Goal: Understand process/instructions: Learn how to perform a task or action

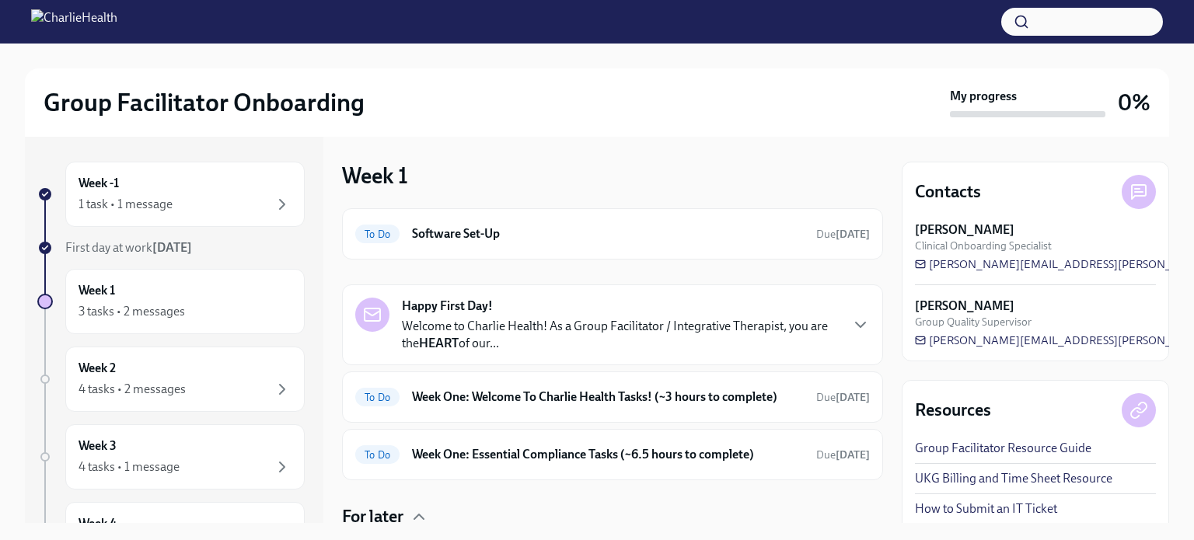
scroll to position [146, 0]
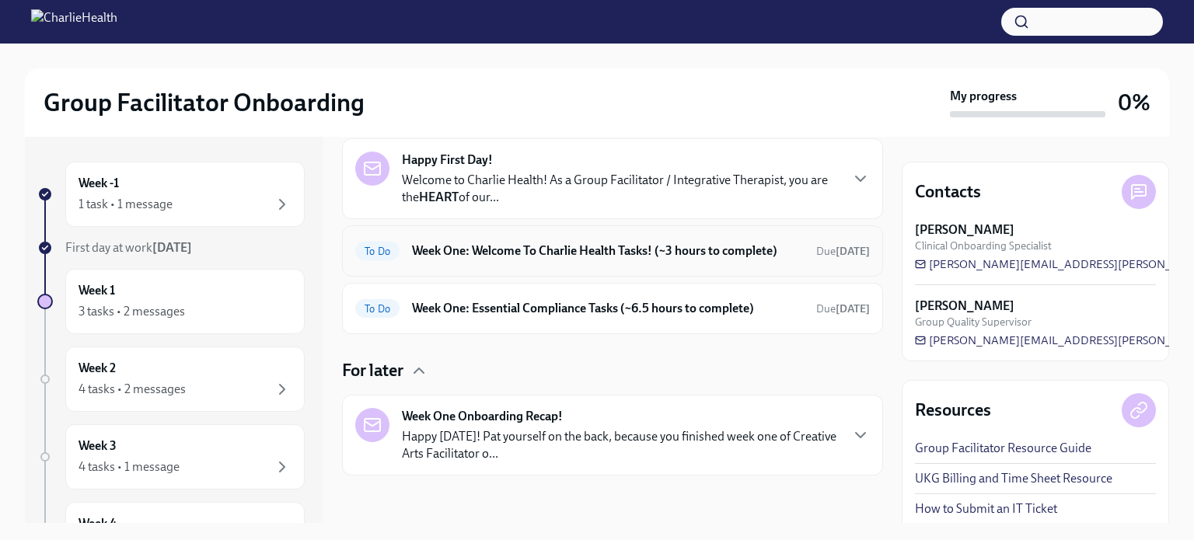
click at [541, 253] on h6 "Week One: Welcome To Charlie Health Tasks! (~3 hours to complete)" at bounding box center [608, 251] width 392 height 17
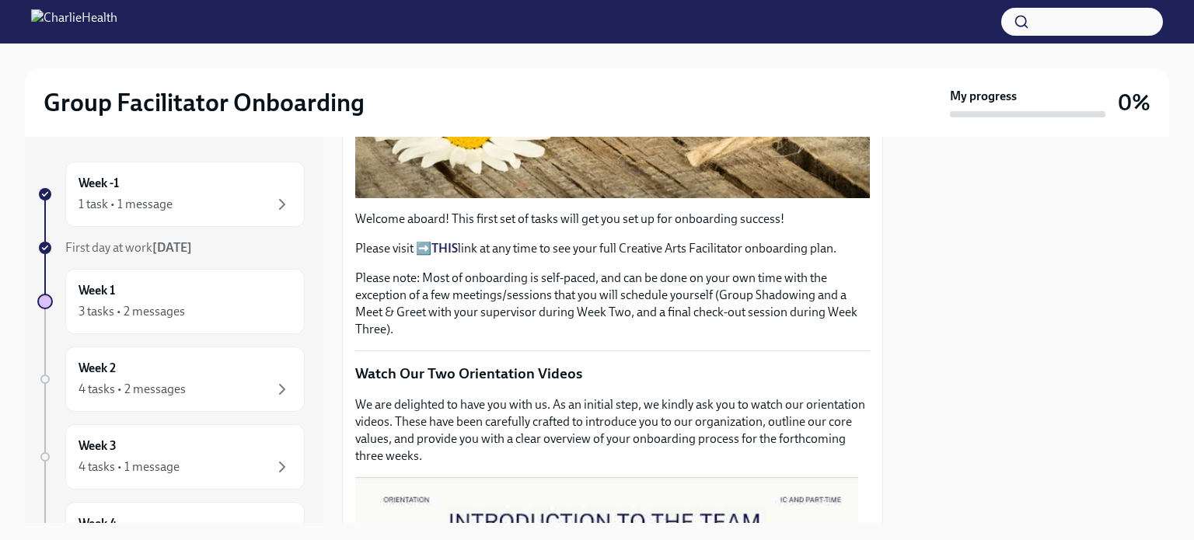
scroll to position [544, 0]
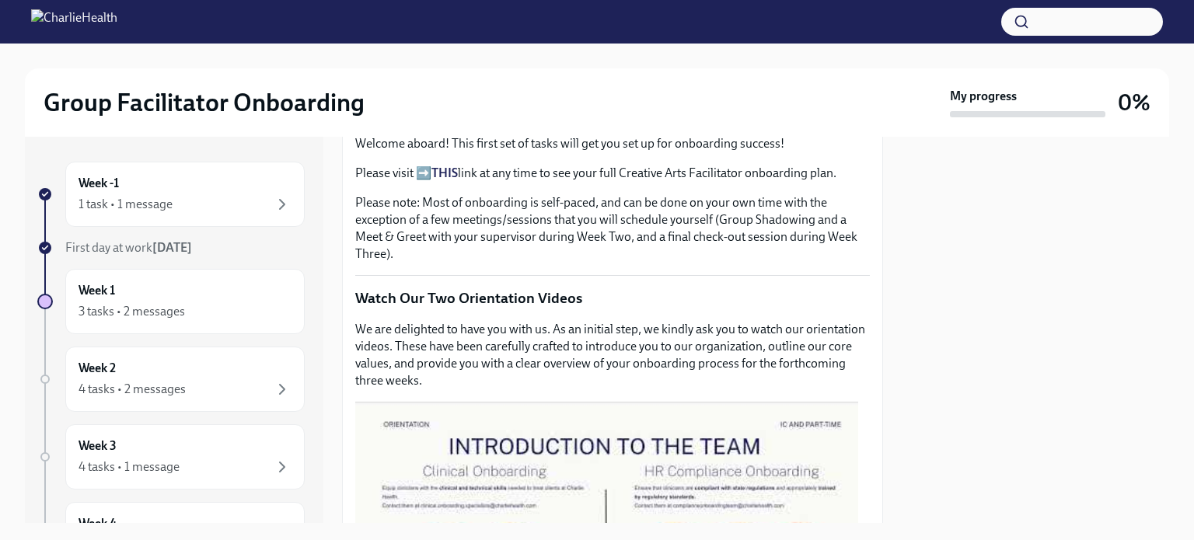
click at [444, 166] on strong "THIS" at bounding box center [444, 173] width 26 height 15
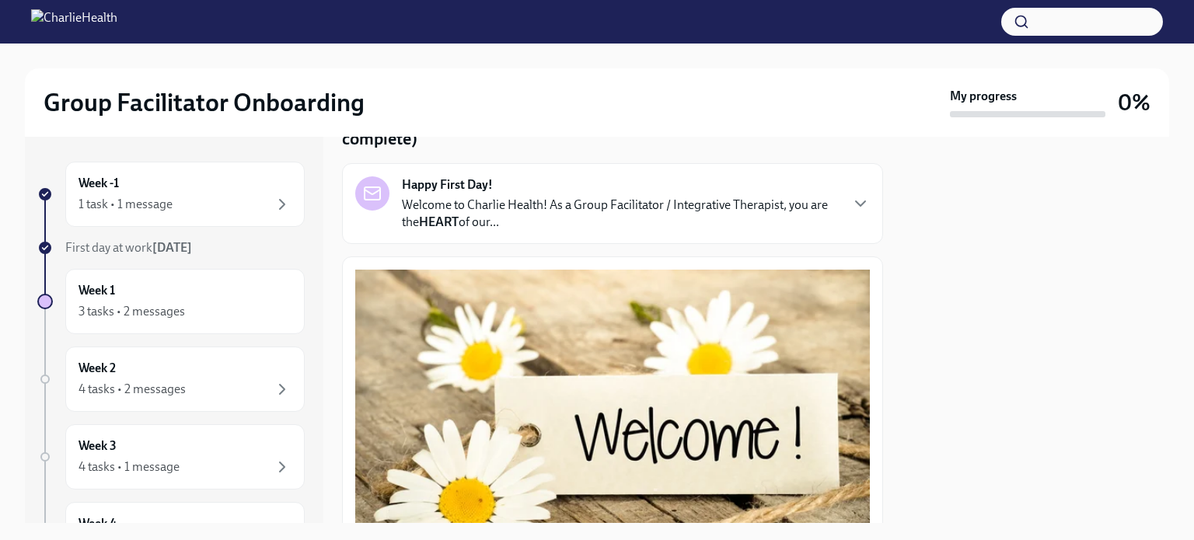
scroll to position [86, 0]
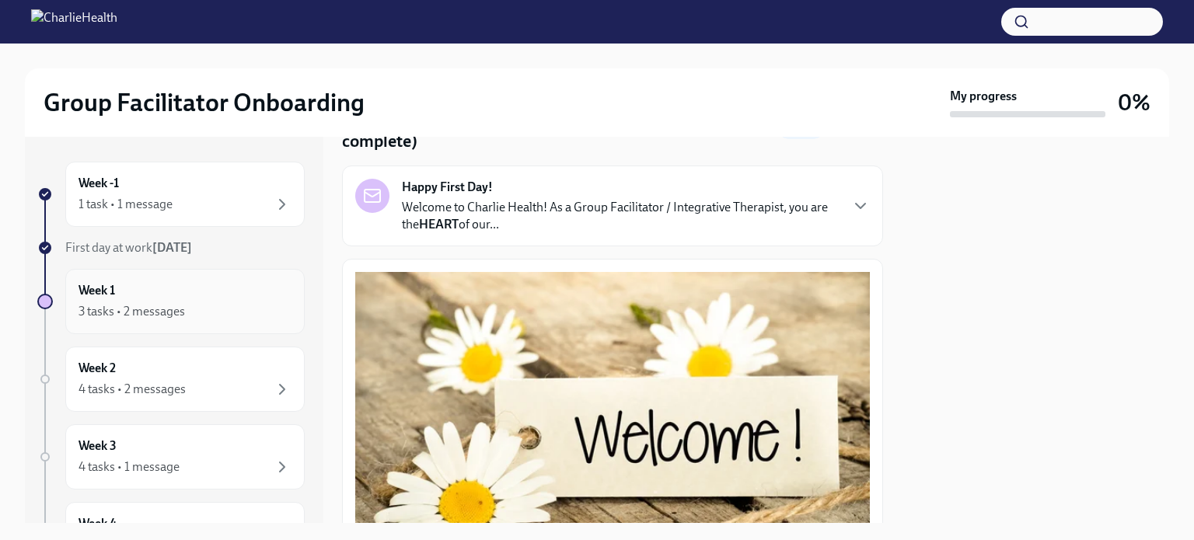
click at [276, 297] on div "Week 1 3 tasks • 2 messages" at bounding box center [185, 301] width 213 height 39
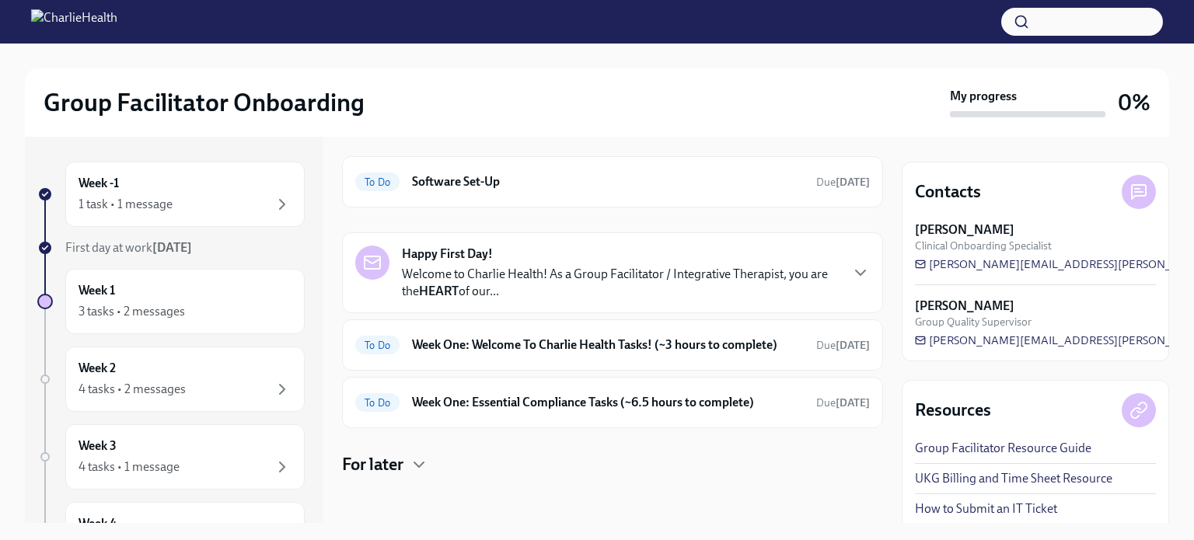
scroll to position [53, 0]
click at [473, 182] on h6 "Software Set-Up" at bounding box center [608, 181] width 392 height 17
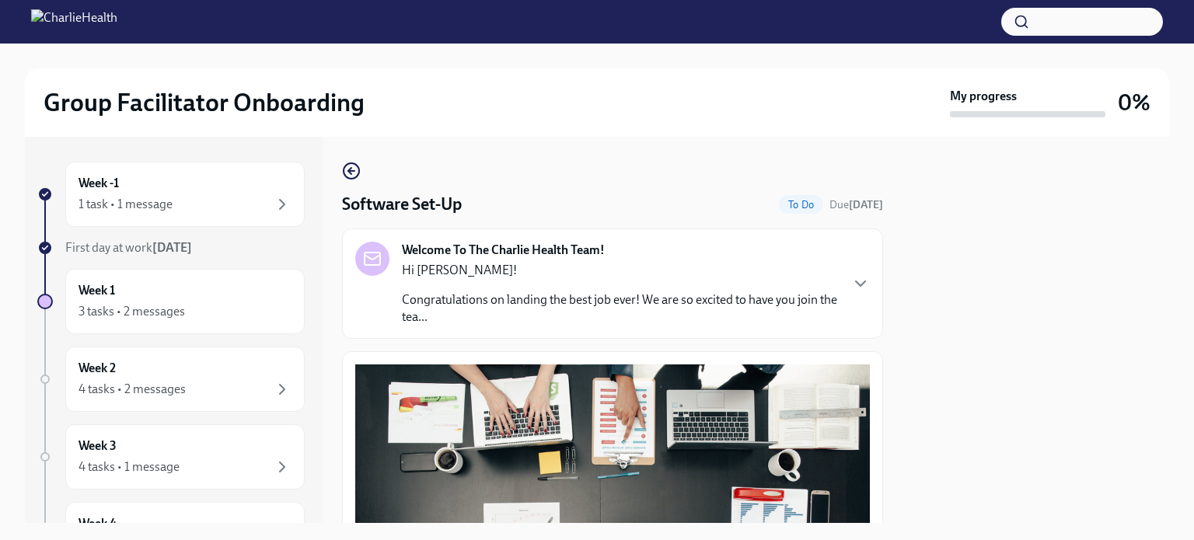
click at [564, 307] on p "Congratulations on landing the best job ever! We are so excited to have you joi…" at bounding box center [620, 308] width 437 height 34
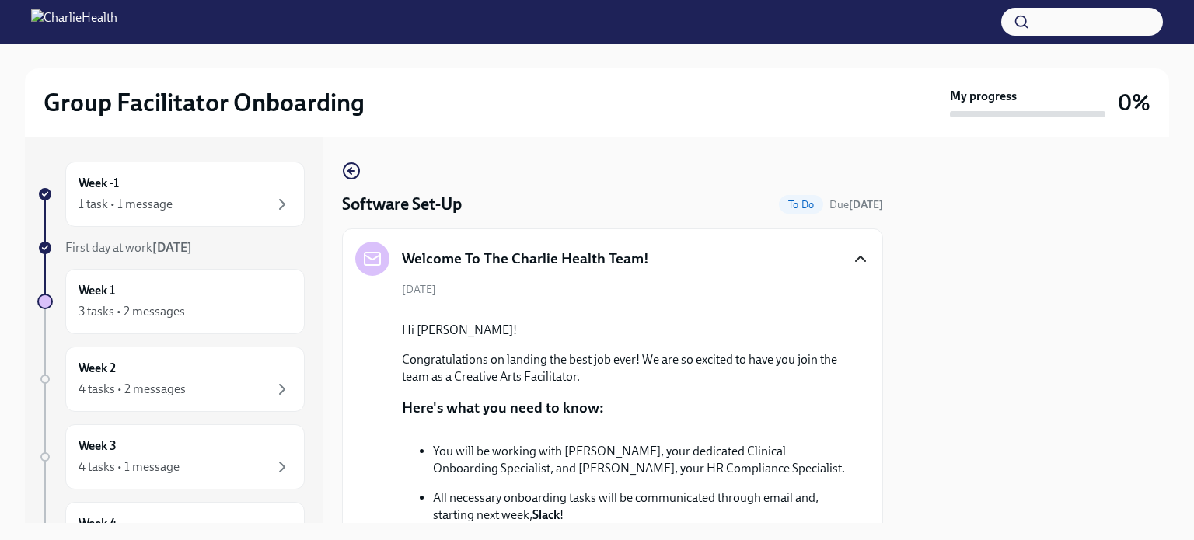
click at [856, 259] on icon "button" at bounding box center [860, 259] width 9 height 5
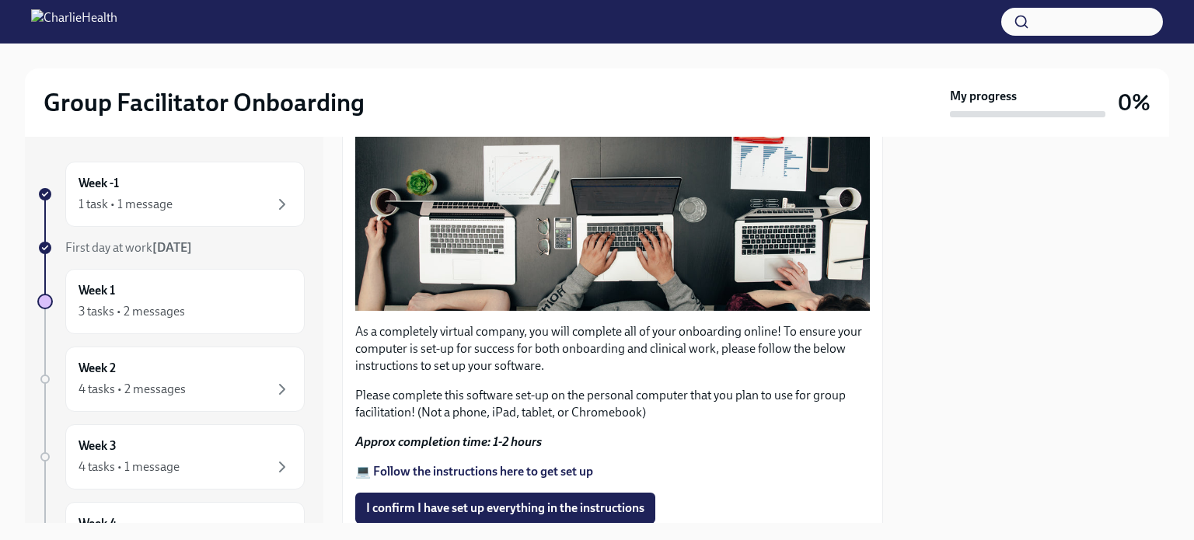
scroll to position [466, 0]
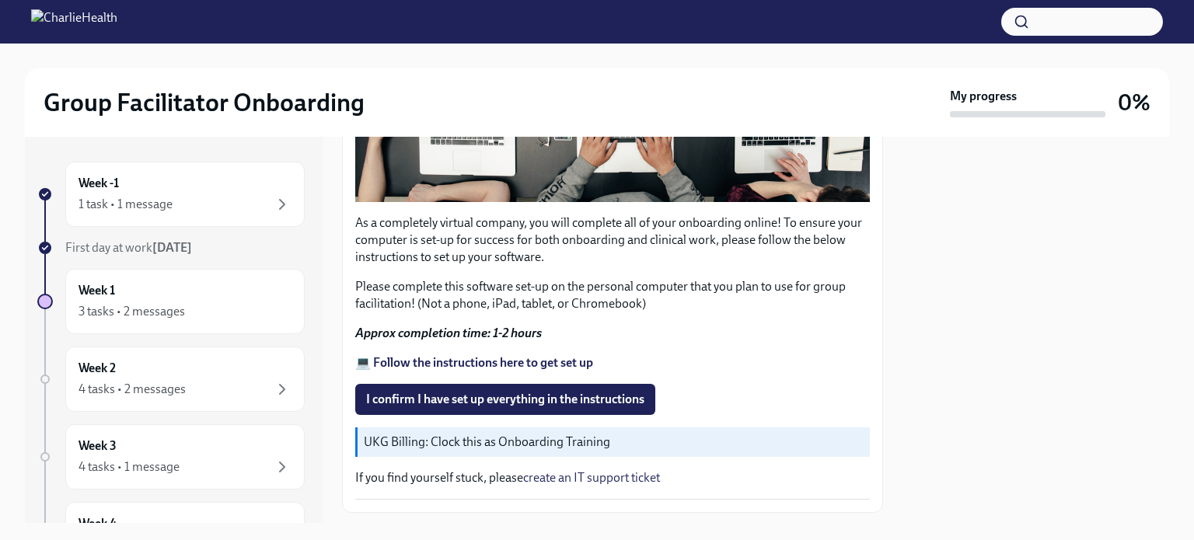
click at [555, 355] on strong "💻 Follow the instructions here to get set up" at bounding box center [474, 362] width 238 height 15
click at [215, 201] on div "1 task • 1 message" at bounding box center [185, 204] width 213 height 19
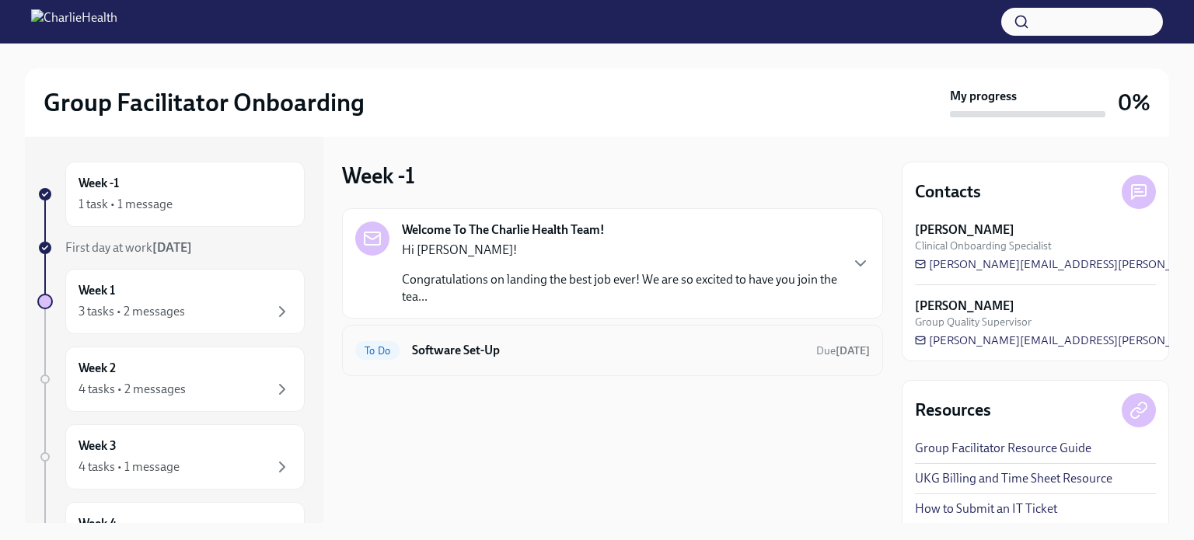
click at [563, 351] on h6 "Software Set-Up" at bounding box center [608, 350] width 392 height 17
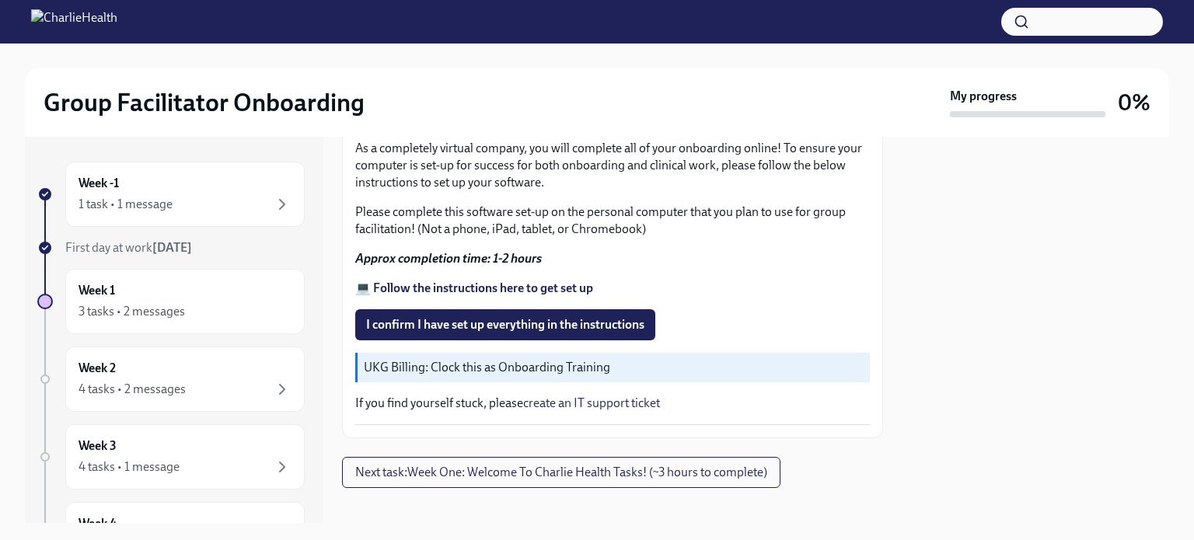
scroll to position [544, 0]
